Goal: Information Seeking & Learning: Compare options

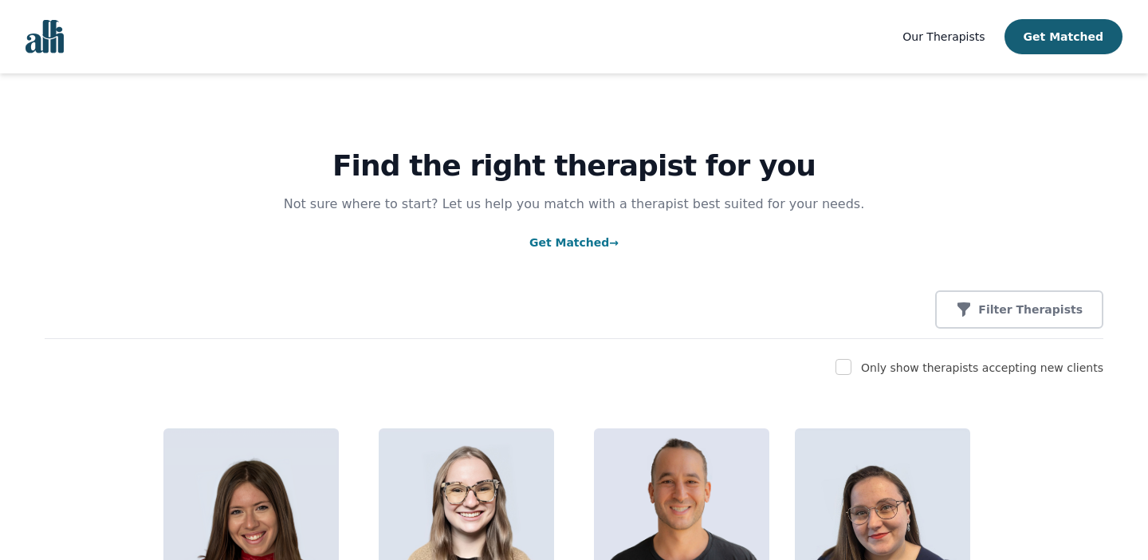
scroll to position [702, 0]
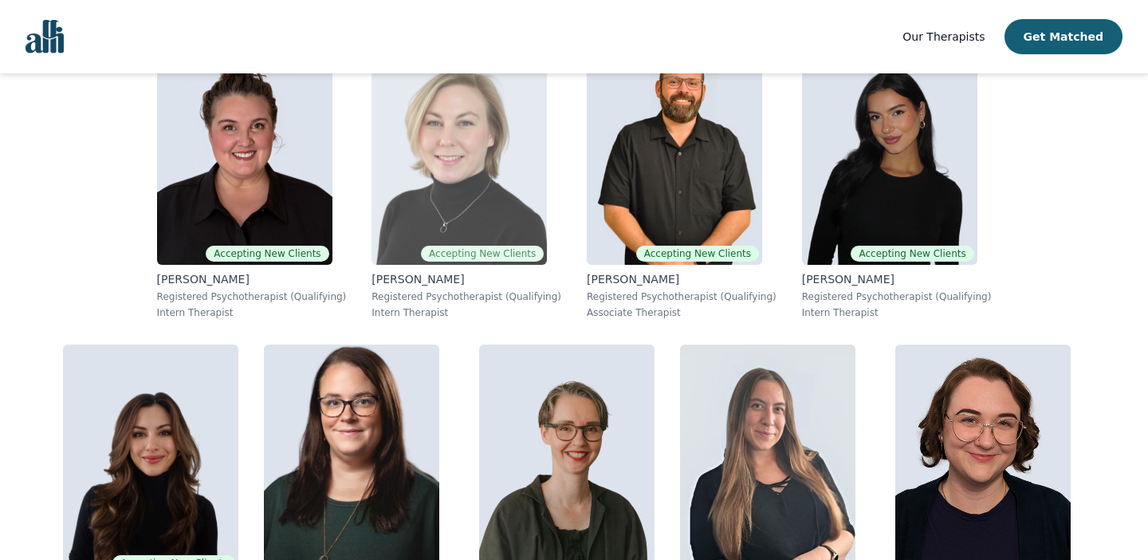
click at [372, 242] on img at bounding box center [459, 150] width 175 height 230
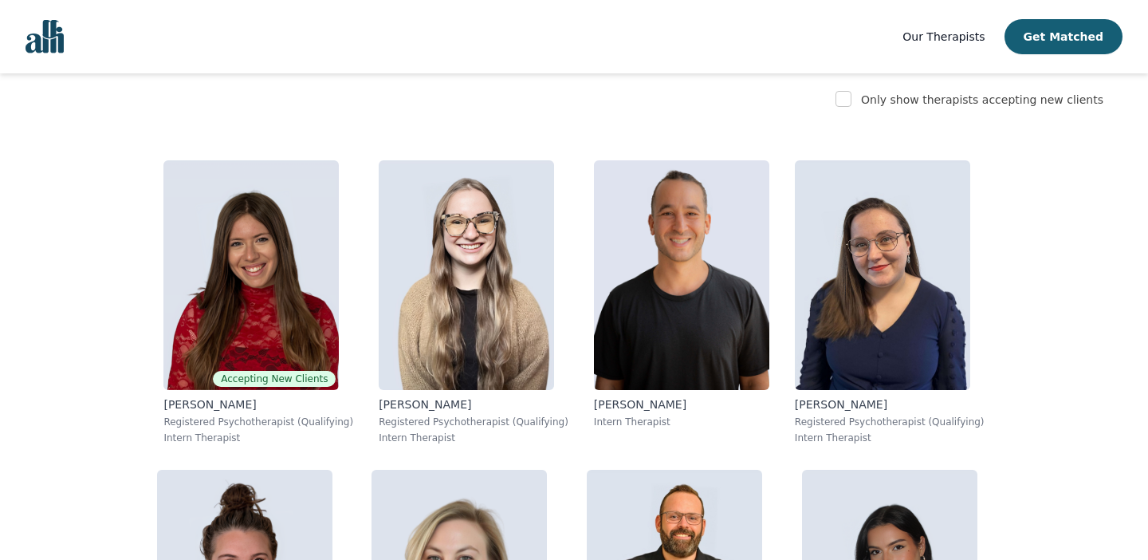
scroll to position [8127, 0]
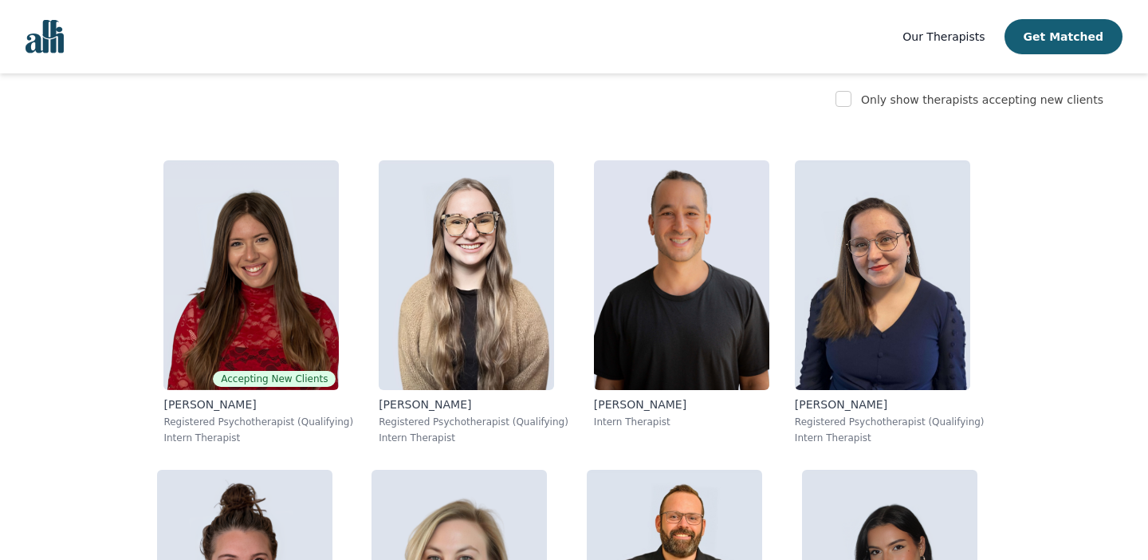
scroll to position [9055, 0]
